Goal: Information Seeking & Learning: Learn about a topic

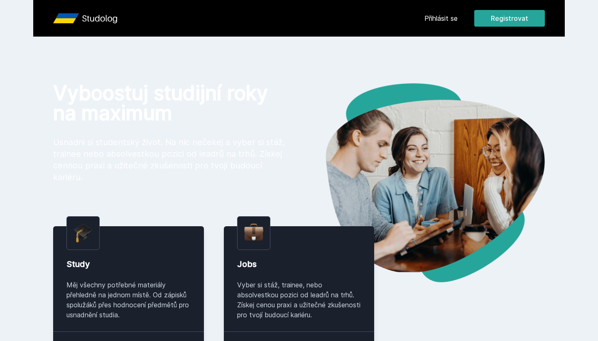
click at [299, 55] on button "Ne" at bounding box center [301, 53] width 30 height 21
click at [440, 21] on link "Přihlásit se" at bounding box center [441, 18] width 33 height 10
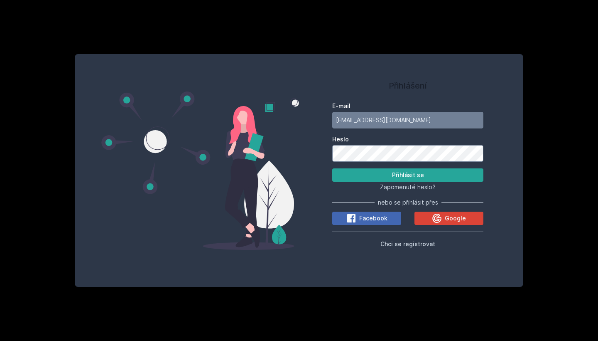
type input "fibm01@vse.cz"
click at [408, 174] on button "Přihlásit se" at bounding box center [407, 174] width 151 height 13
click at [388, 174] on button "Přihlásit se" at bounding box center [407, 174] width 151 height 13
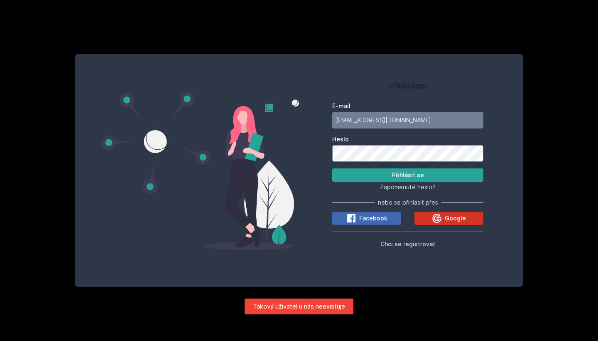
click at [430, 224] on button "Google" at bounding box center [449, 217] width 69 height 13
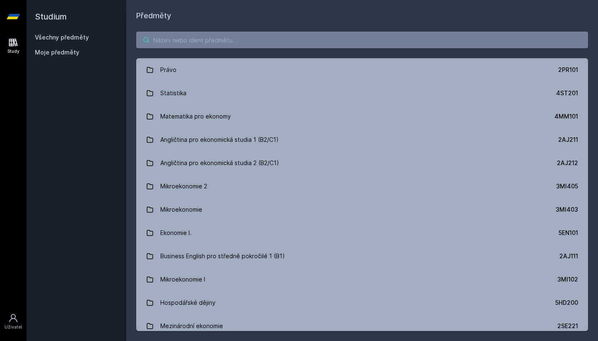
click at [265, 44] on input "search" at bounding box center [362, 40] width 452 height 17
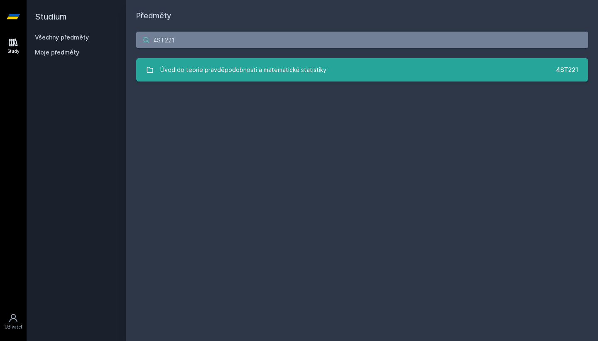
type input "4ST221"
click at [239, 77] on div "Úvod do teorie pravděpodobnosti a matematické statistiky" at bounding box center [243, 69] width 166 height 17
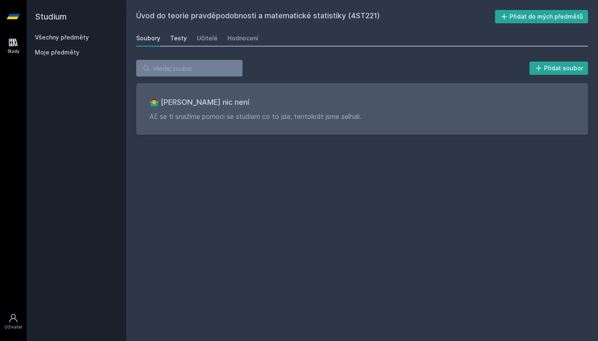
click at [182, 40] on div "Testy" at bounding box center [178, 38] width 17 height 8
click at [197, 40] on div "Učitelé" at bounding box center [207, 38] width 21 height 8
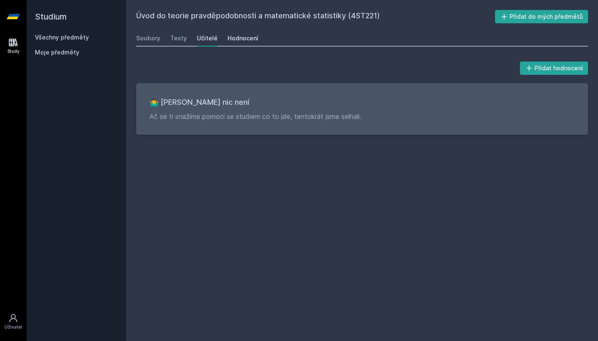
click at [228, 40] on div "Hodnocení" at bounding box center [243, 38] width 31 height 8
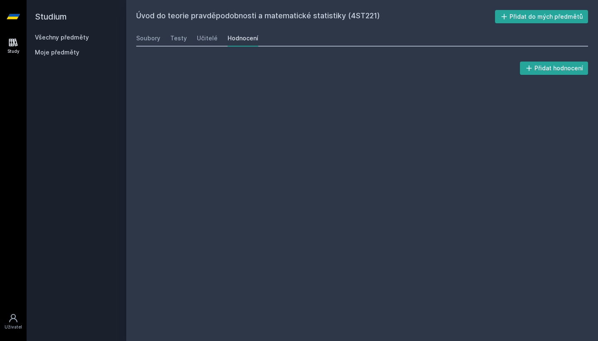
click at [215, 40] on div "Soubory Testy Učitelé Hodnocení" at bounding box center [362, 38] width 452 height 17
